Goal: Find specific page/section: Find specific page/section

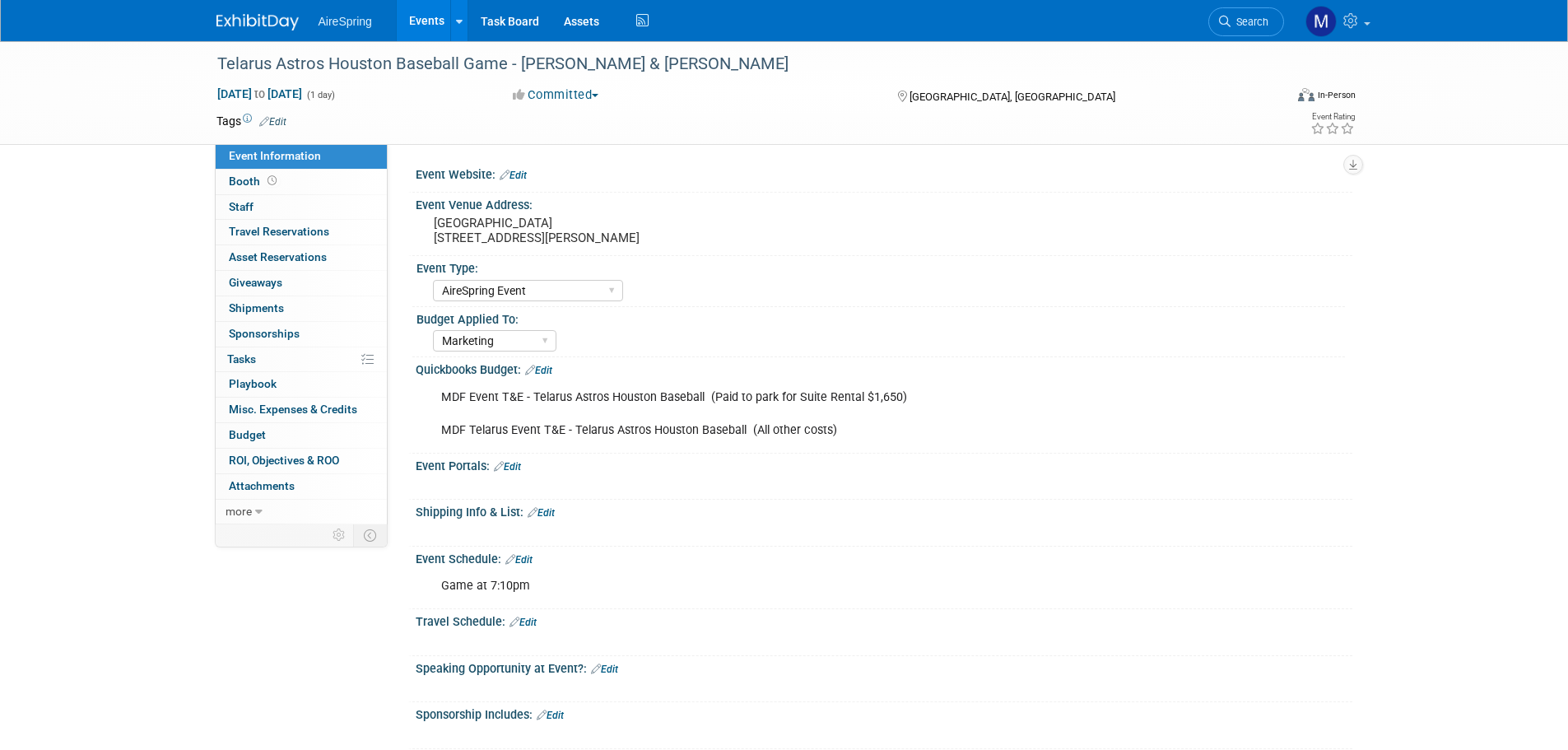
select select "AireSpring Event"
select select "Marketing"
click at [432, 14] on link "Events" at bounding box center [426, 20] width 60 height 41
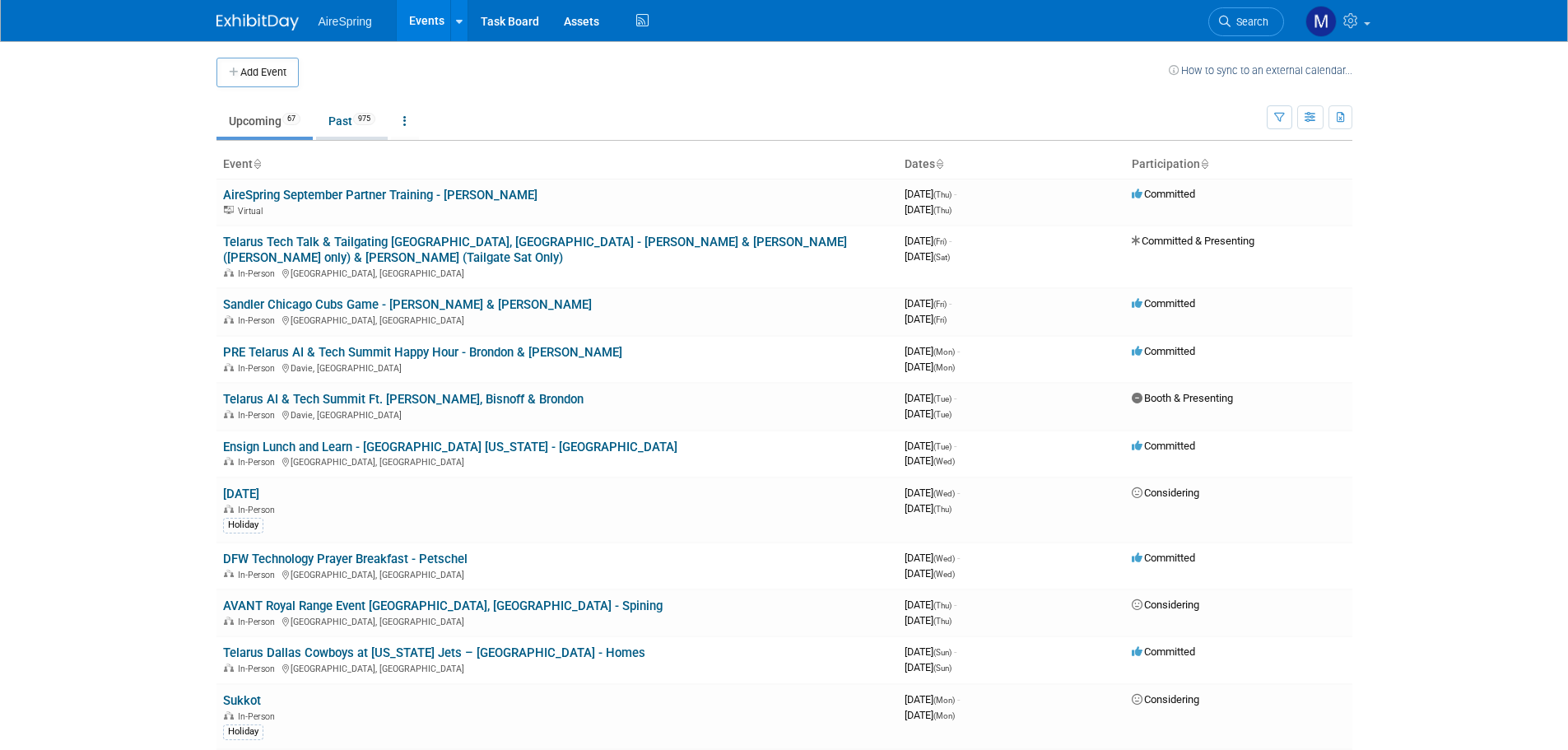
click at [350, 125] on link "Past 975" at bounding box center [352, 120] width 72 height 31
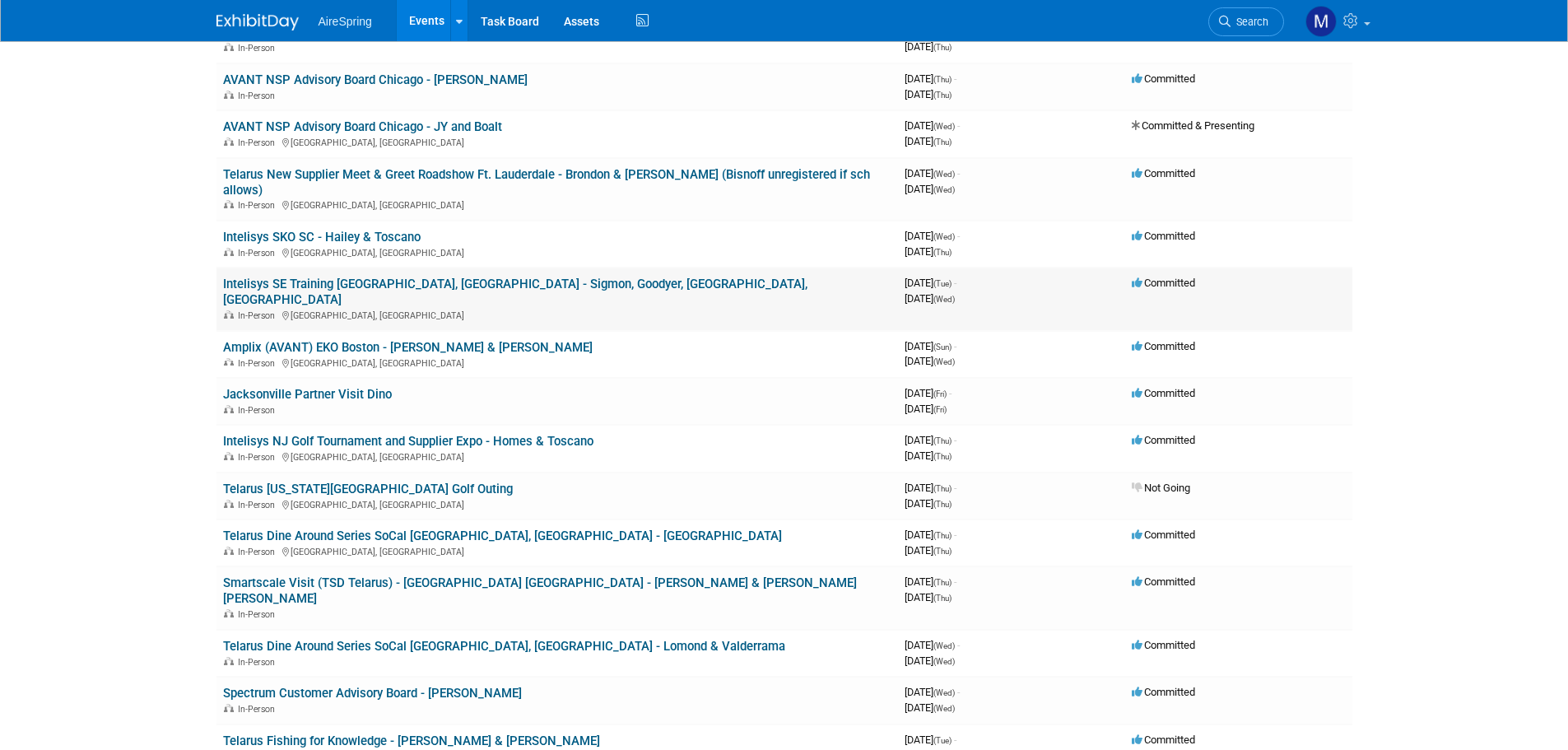
scroll to position [4196, 0]
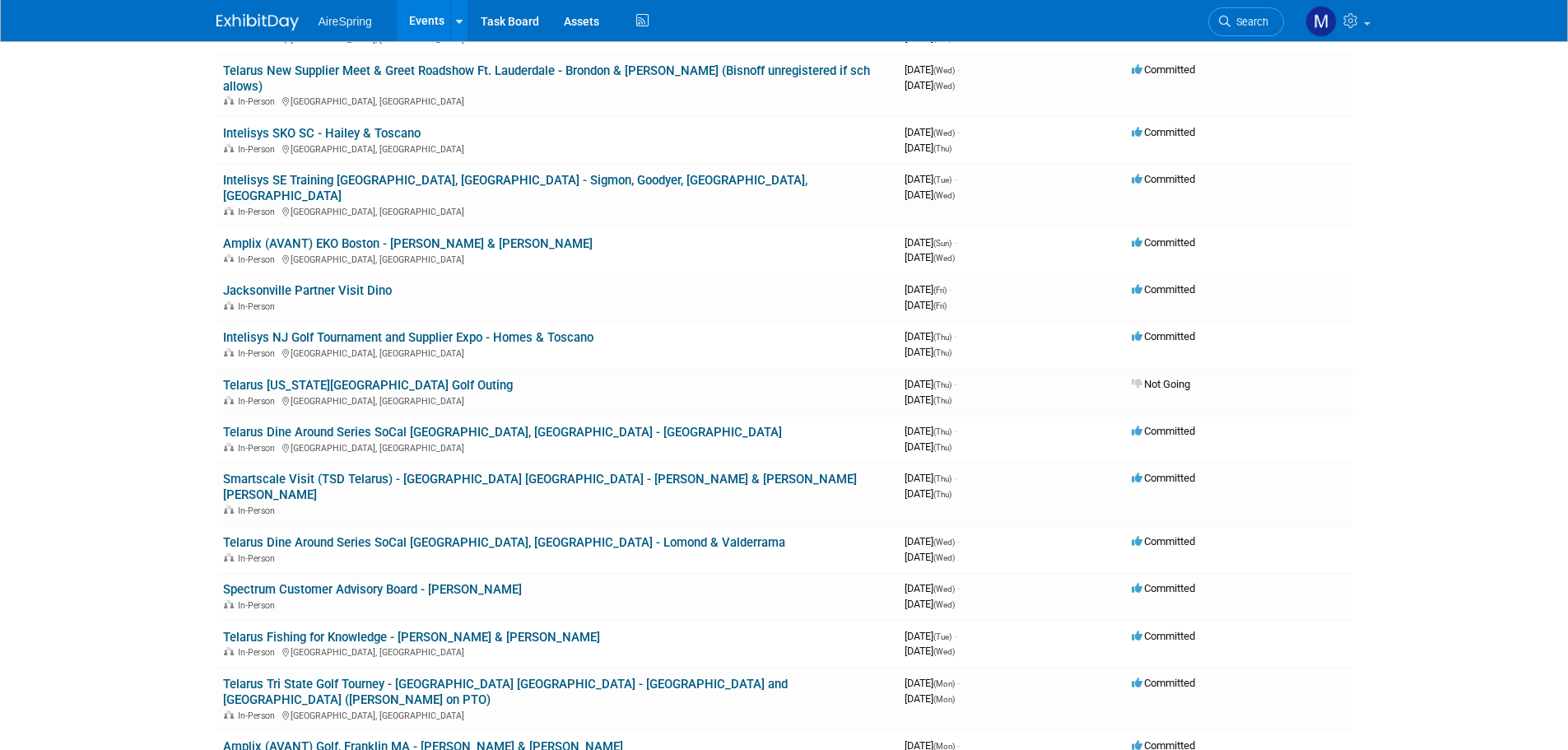
click at [408, 425] on link "Telarus Dine Around Series SoCal [GEOGRAPHIC_DATA], [GEOGRAPHIC_DATA] - [GEOGRA…" at bounding box center [502, 432] width 559 height 15
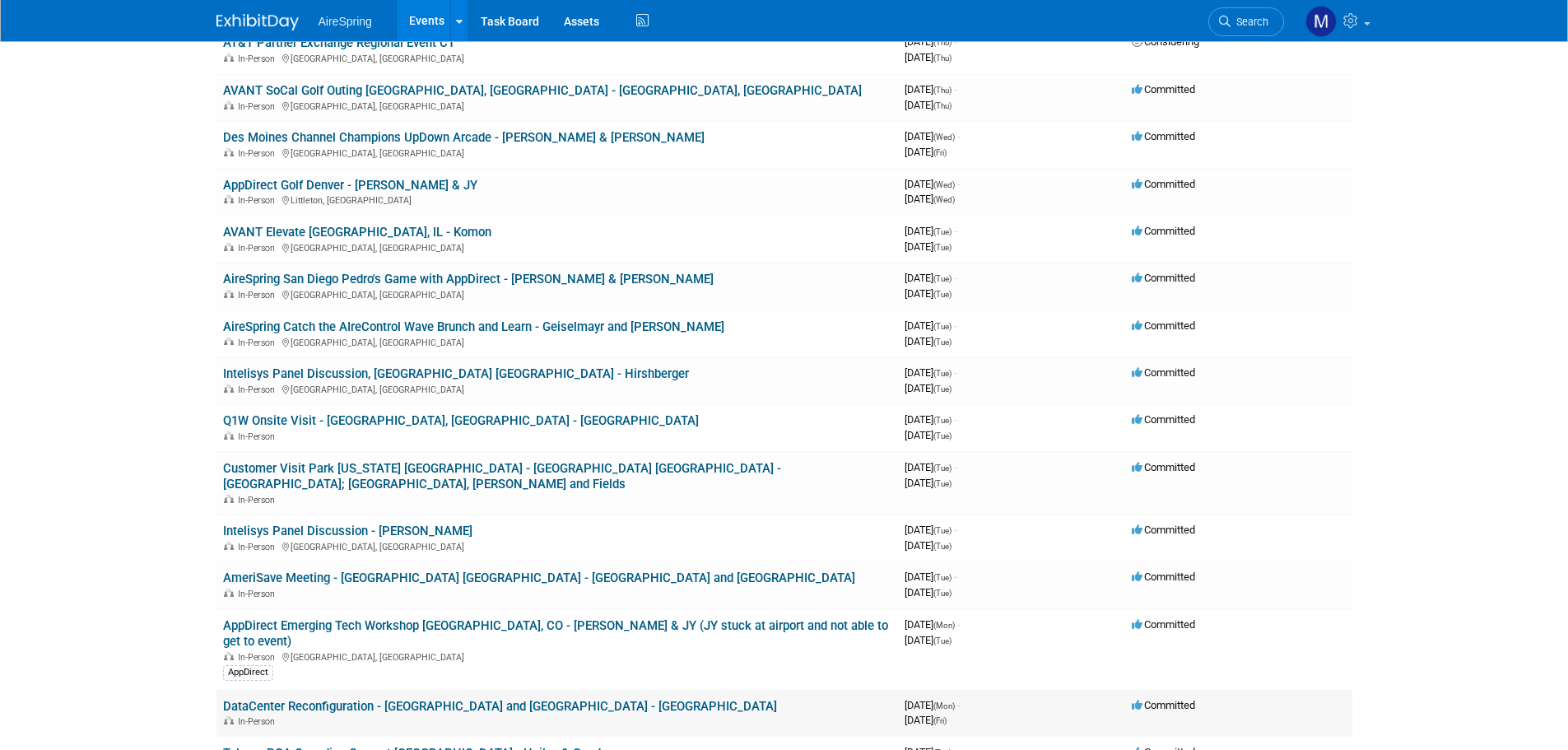
scroll to position [5278, 0]
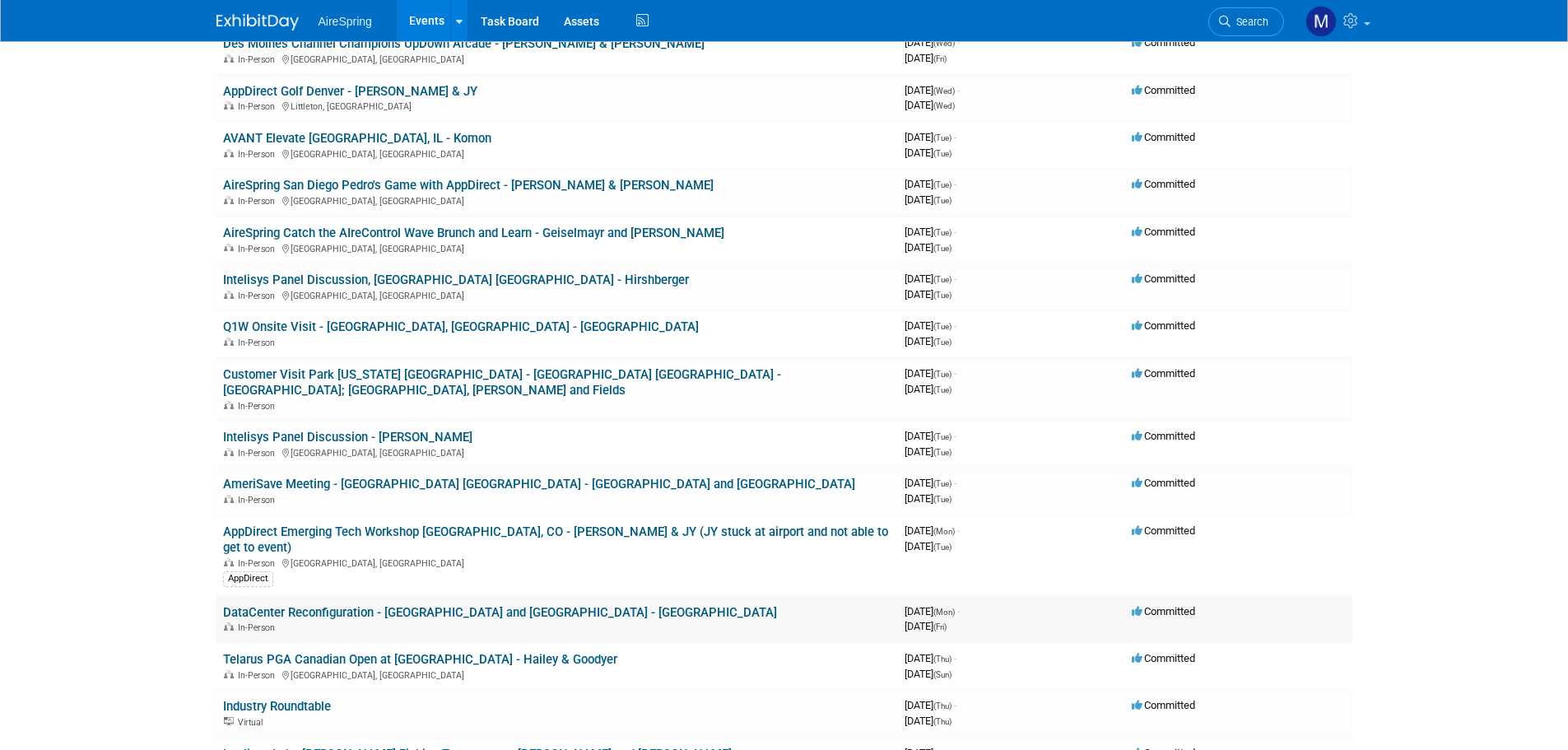
click at [567, 605] on link "DataCenter Reconfiguration - Dallas and Los Angeles - Alvarenga" at bounding box center [500, 612] width 554 height 15
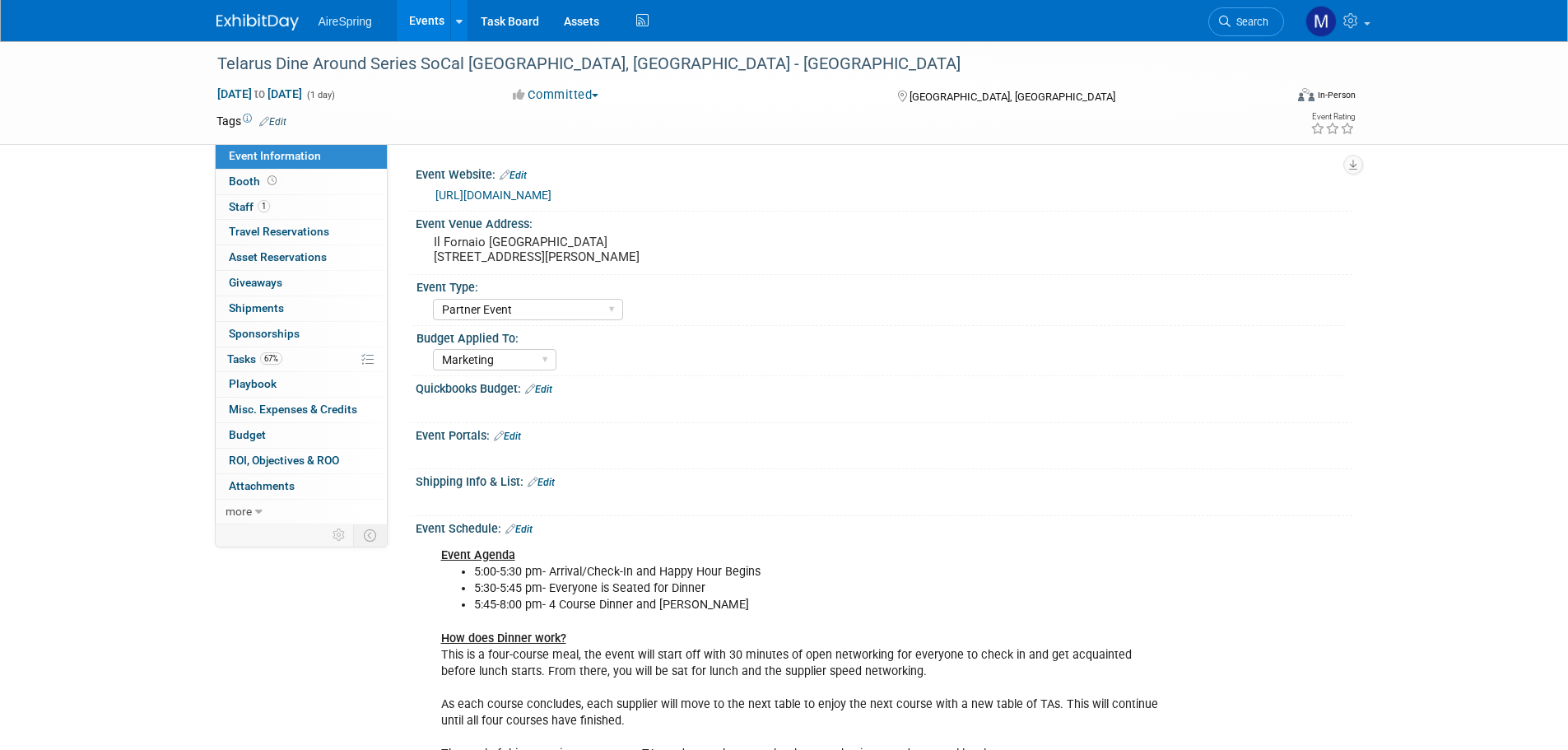
select select "Partner Event"
select select "Marketing"
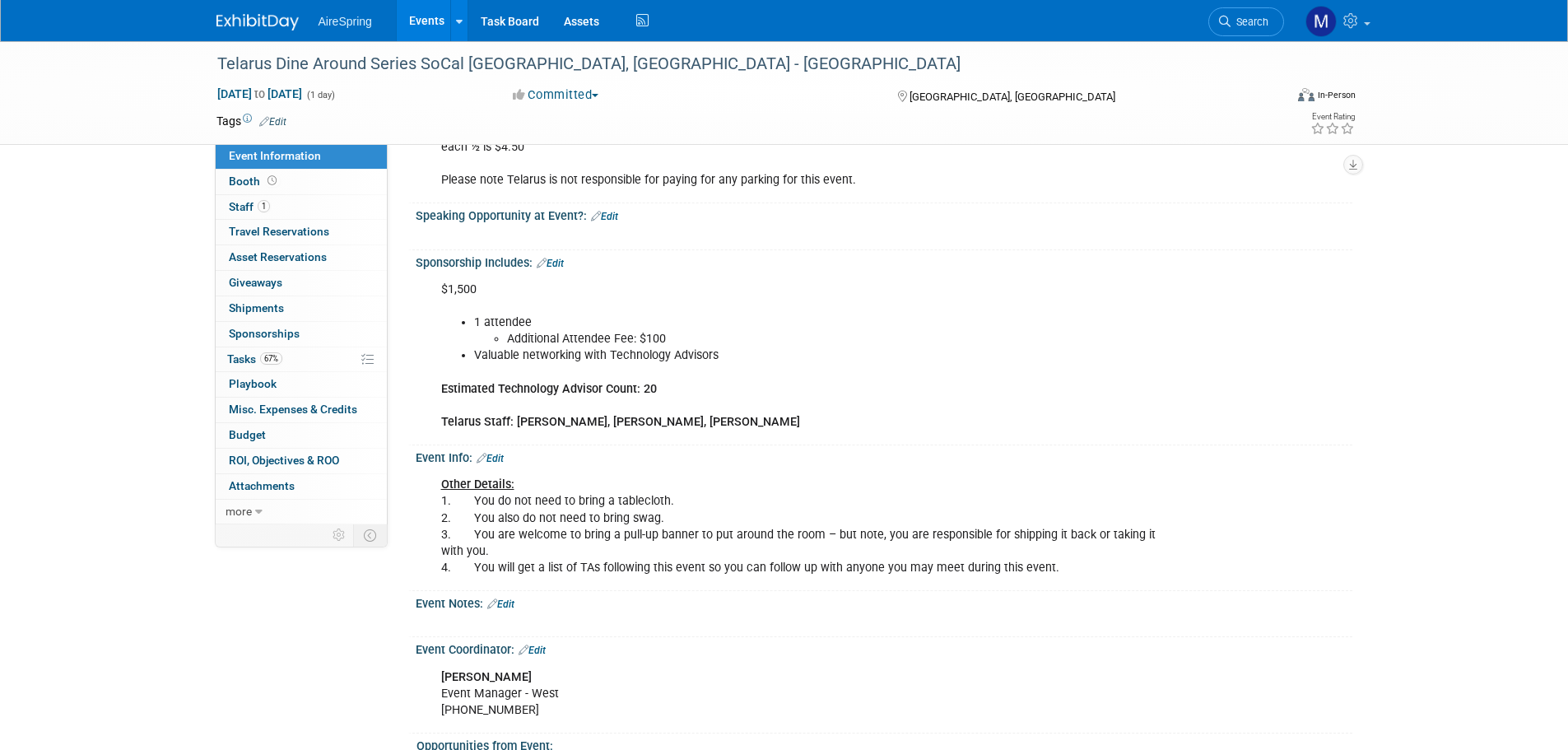
scroll to position [823, 0]
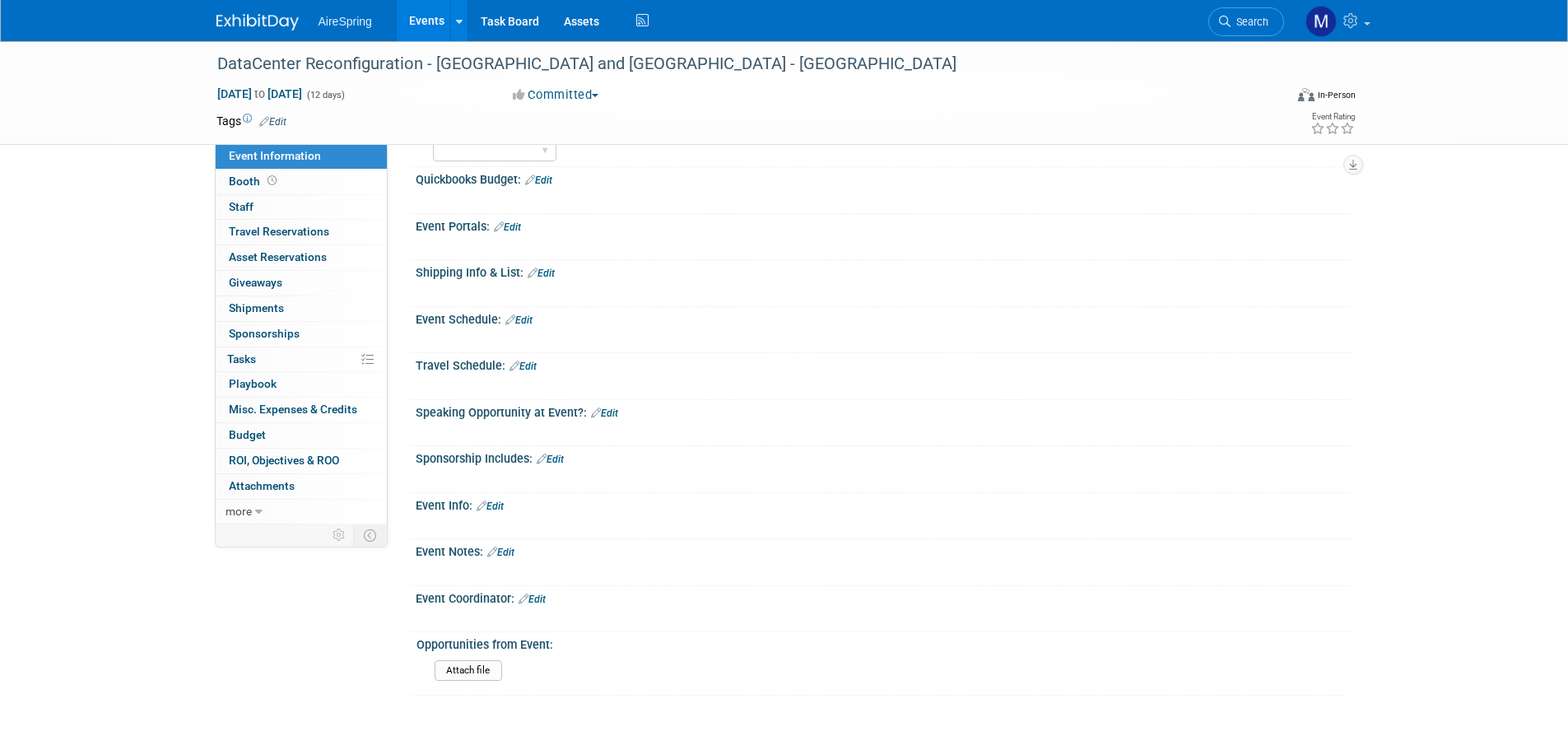
scroll to position [313, 0]
